Goal: Task Accomplishment & Management: Use online tool/utility

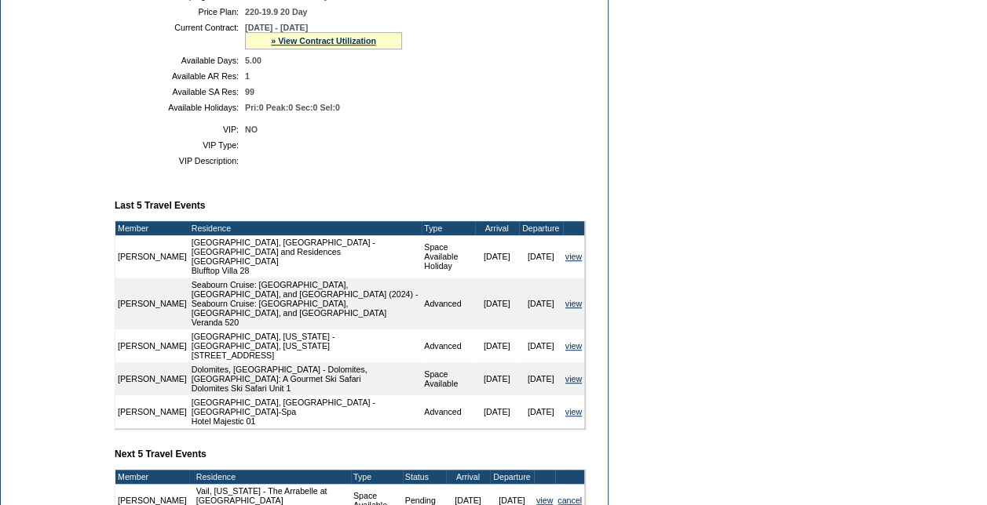
scroll to position [600, 0]
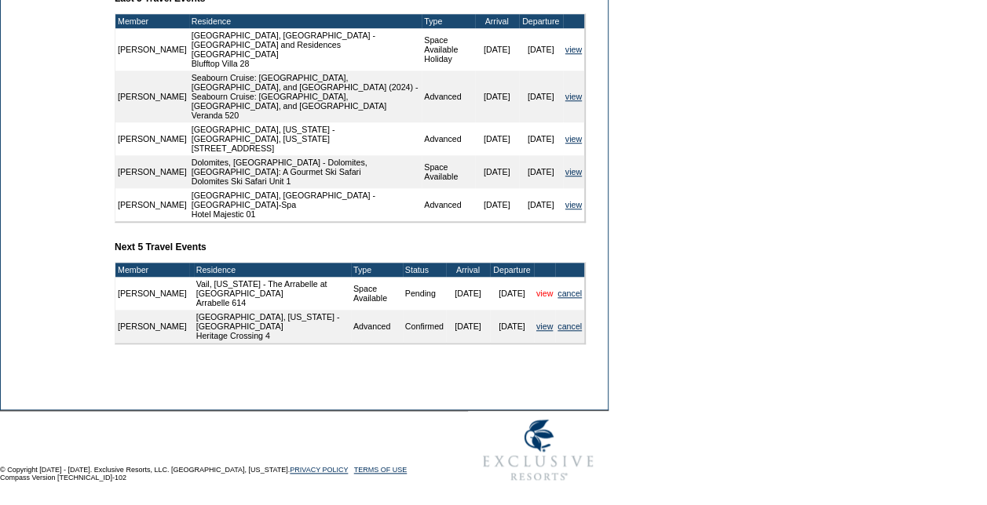
click at [540, 289] on link "view" at bounding box center [544, 293] width 16 height 9
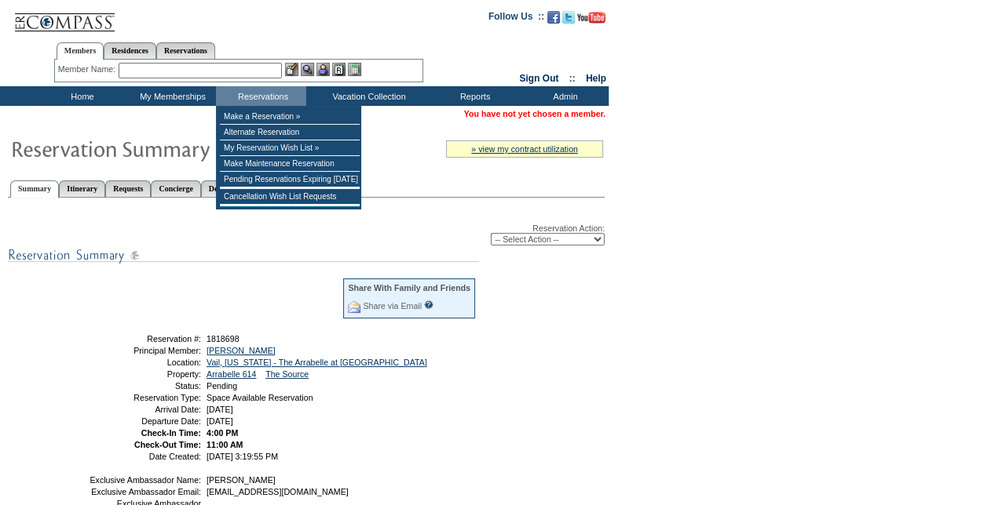
click at [232, 70] on input "text" at bounding box center [200, 71] width 163 height 16
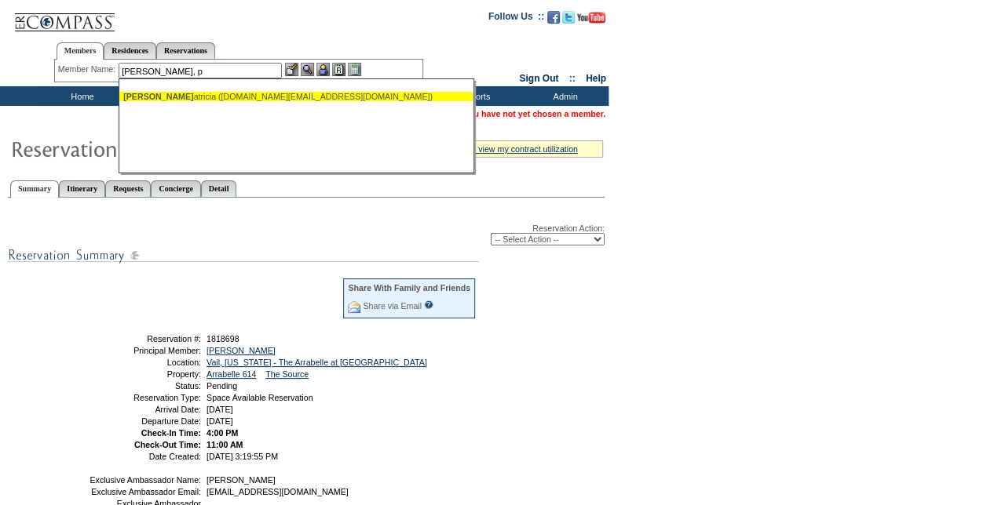
click at [246, 96] on div "[PERSON_NAME], [PERSON_NAME] ([DOMAIN_NAME][EMAIL_ADDRESS][DOMAIN_NAME])" at bounding box center [295, 96] width 345 height 9
type input "[PERSON_NAME] ([DOMAIN_NAME][EMAIL_ADDRESS][DOMAIN_NAME])"
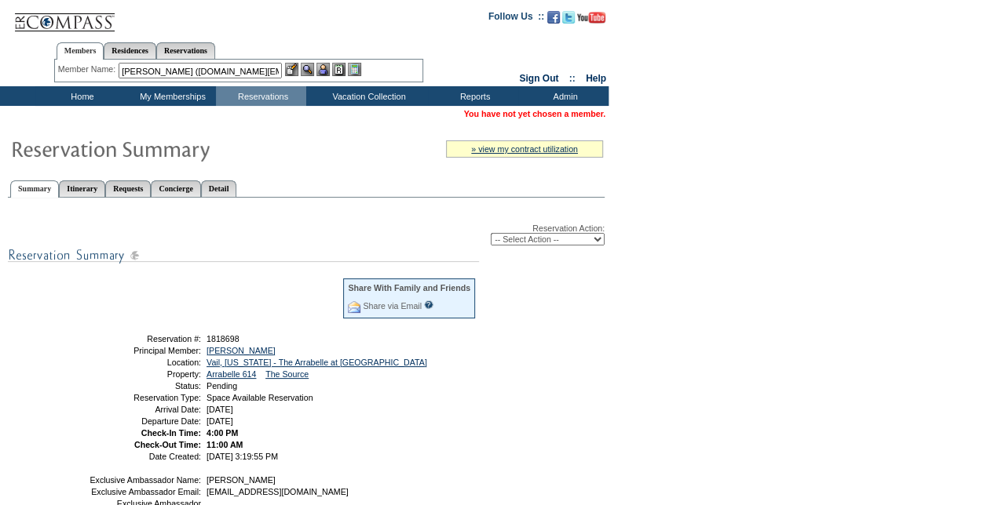
click at [327, 66] on img at bounding box center [322, 69] width 13 height 13
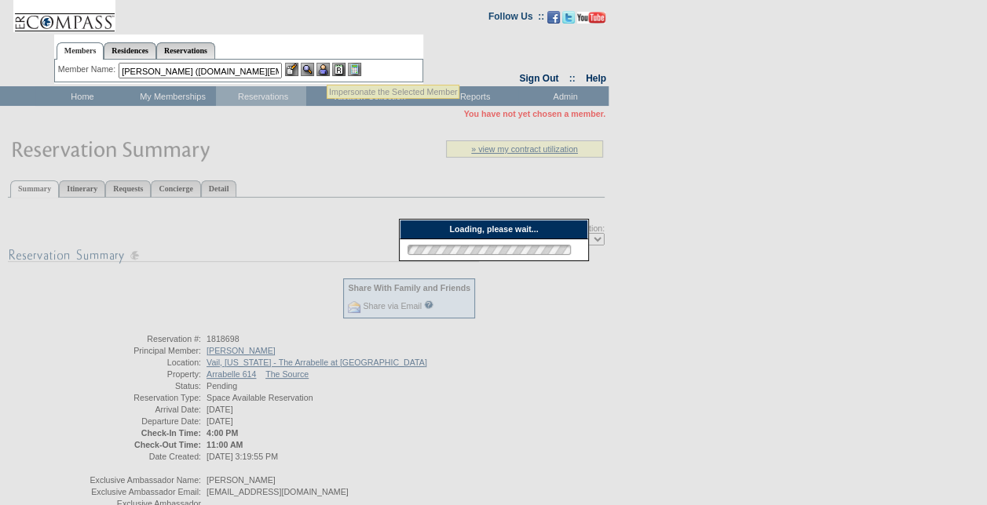
click at [314, 67] on img at bounding box center [307, 69] width 13 height 13
